Goal: Navigation & Orientation: Find specific page/section

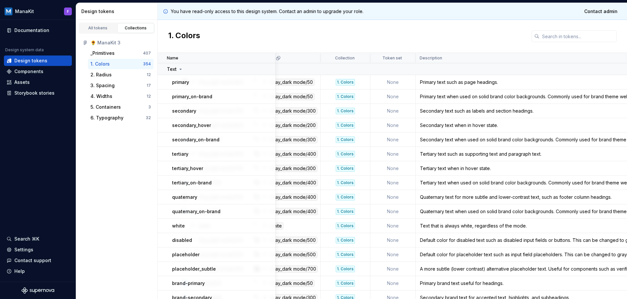
scroll to position [0, 229]
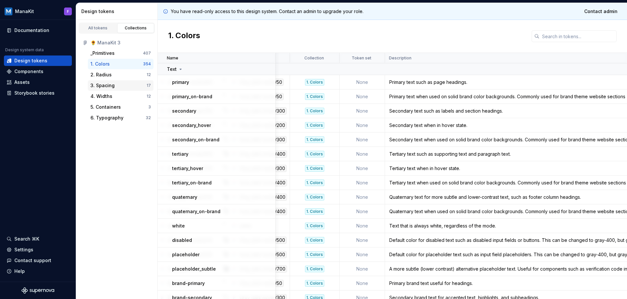
click at [122, 84] on div "3. Spacing" at bounding box center [119, 85] width 56 height 7
click at [122, 91] on div "4. Widths 12" at bounding box center [121, 96] width 66 height 10
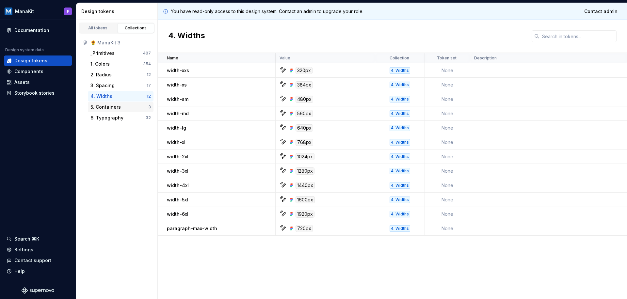
click at [126, 102] on div "5. Containers 3" at bounding box center [121, 107] width 66 height 10
click at [125, 110] on div "5. Containers" at bounding box center [120, 107] width 58 height 7
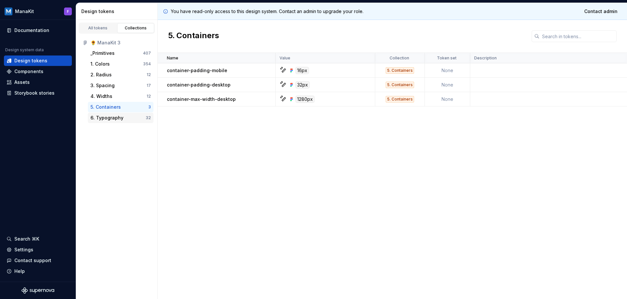
click at [109, 116] on div "6. Typography" at bounding box center [107, 118] width 33 height 7
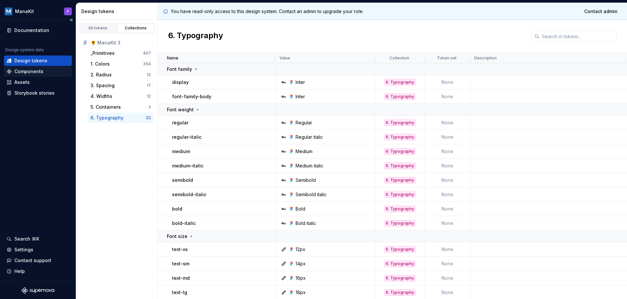
click at [46, 72] on div "Components" at bounding box center [38, 71] width 63 height 7
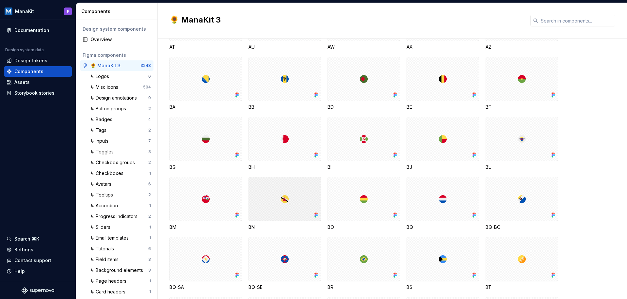
scroll to position [525, 0]
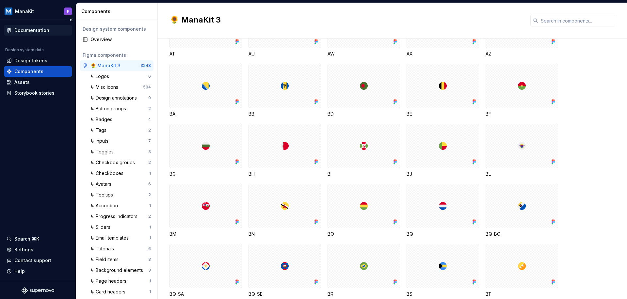
click at [33, 33] on div "Documentation" at bounding box center [31, 30] width 35 height 7
